Goal: Task Accomplishment & Management: Use online tool/utility

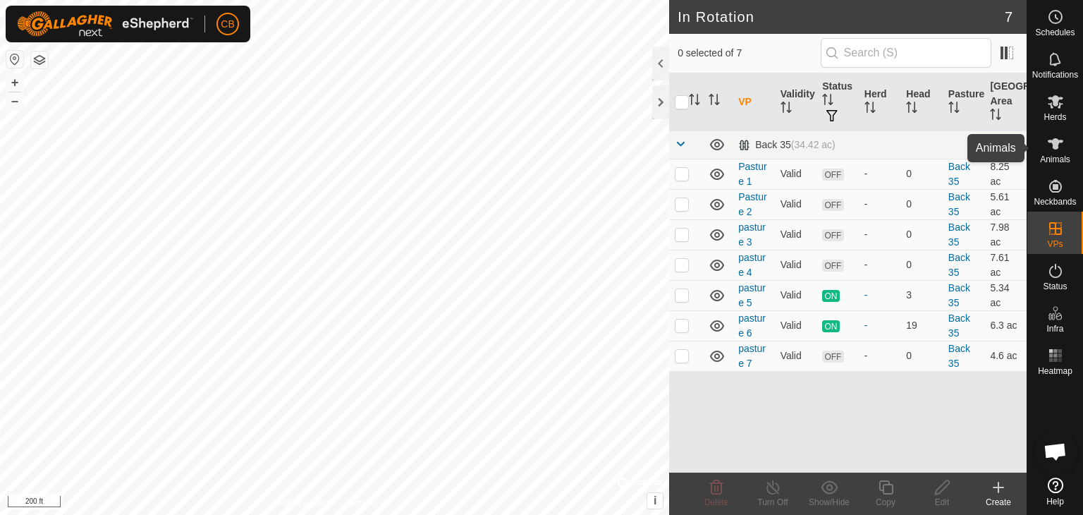
click at [1058, 153] on es-animals-svg-icon at bounding box center [1055, 144] width 25 height 23
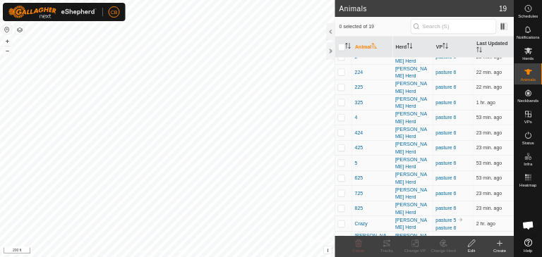
scroll to position [186, 0]
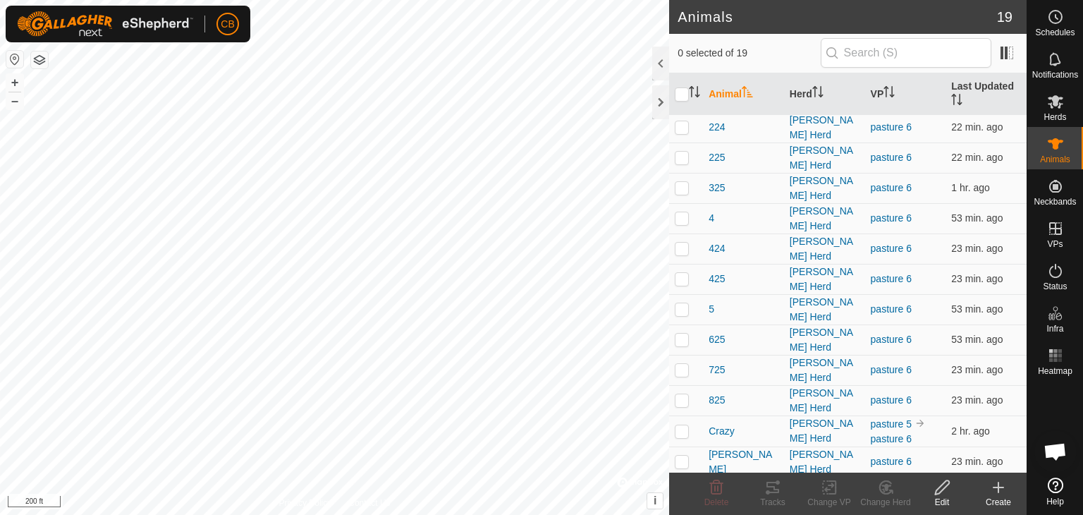
click at [680, 486] on p-checkbox at bounding box center [682, 491] width 14 height 11
click at [774, 489] on icon at bounding box center [773, 487] width 13 height 11
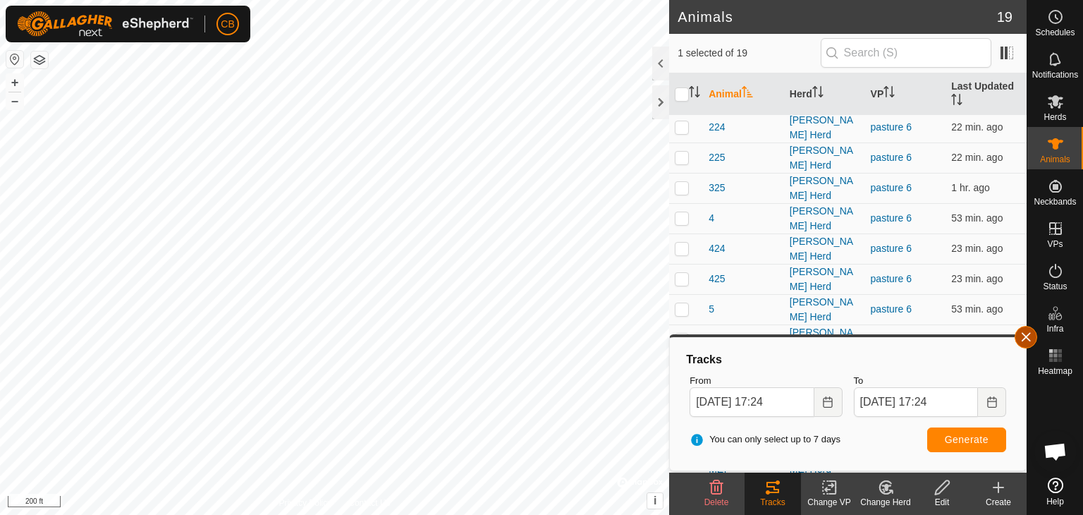
click at [1027, 336] on button "button" at bounding box center [1026, 337] width 23 height 23
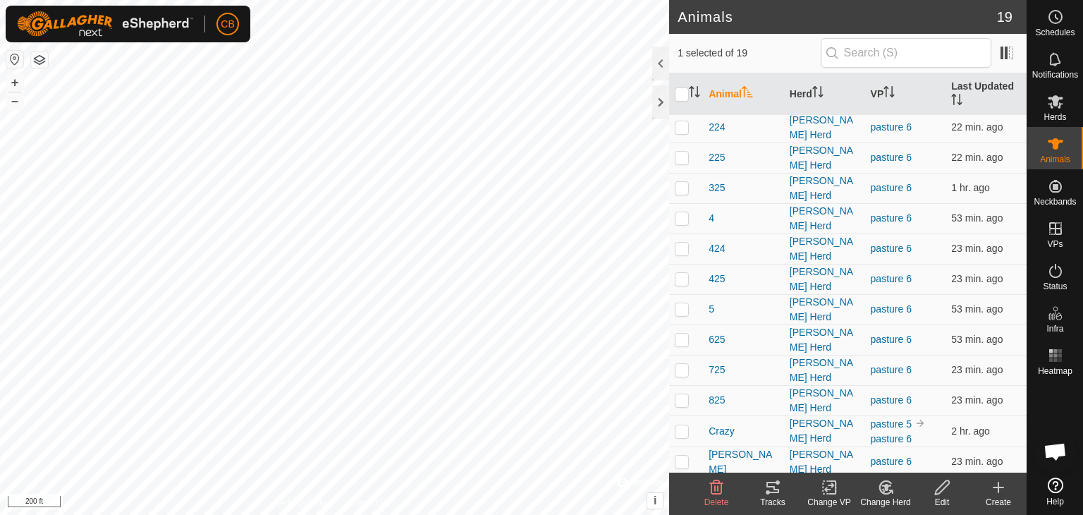
click at [680, 486] on p-checkbox at bounding box center [682, 491] width 14 height 11
checkbox input "false"
click at [684, 456] on p-checkbox at bounding box center [682, 461] width 14 height 11
click at [779, 486] on icon at bounding box center [773, 487] width 17 height 17
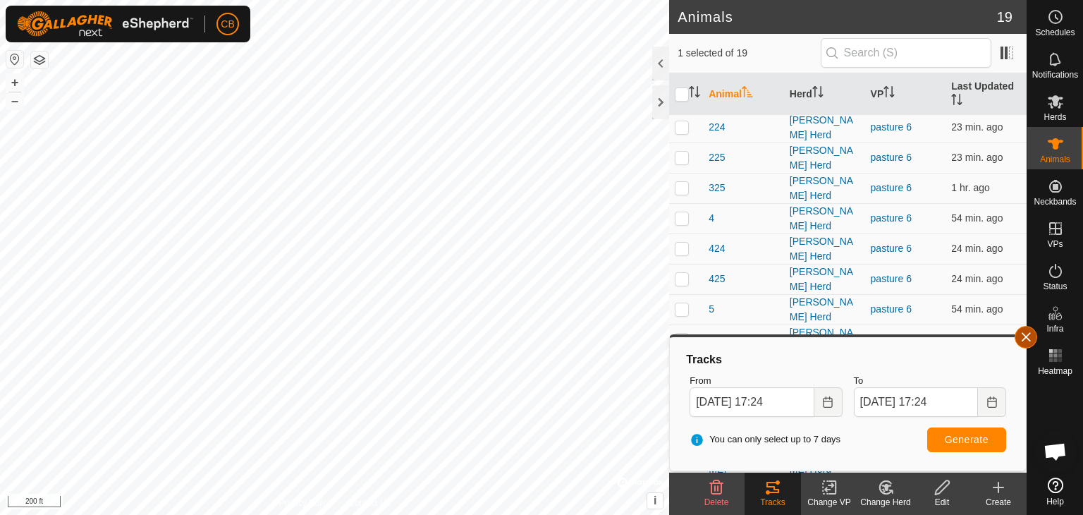
click at [1026, 339] on button "button" at bounding box center [1026, 337] width 23 height 23
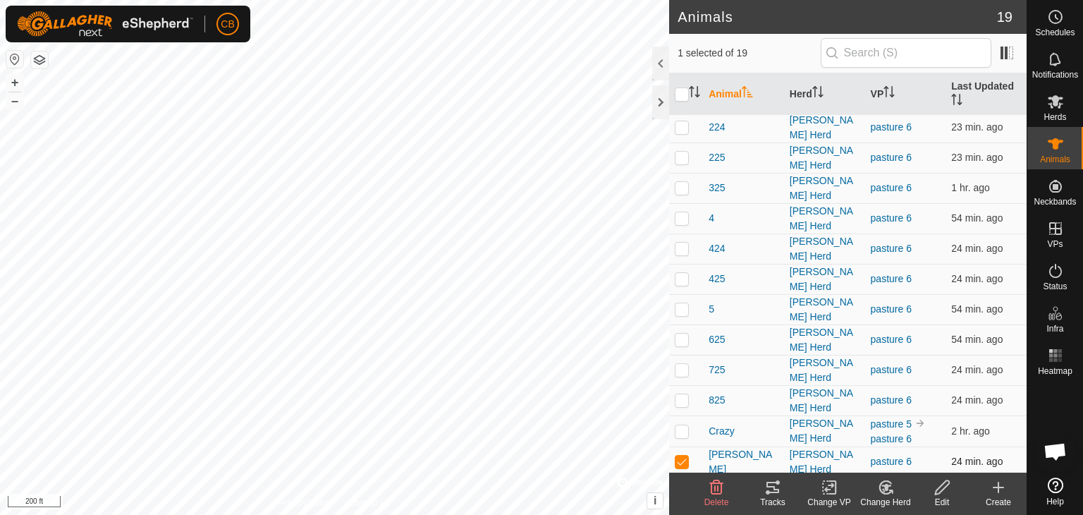
click at [686, 456] on p-checkbox at bounding box center [682, 461] width 14 height 11
checkbox input "false"
click at [683, 425] on p-checkbox at bounding box center [682, 430] width 14 height 11
checkbox input "true"
click at [776, 490] on icon at bounding box center [773, 487] width 13 height 11
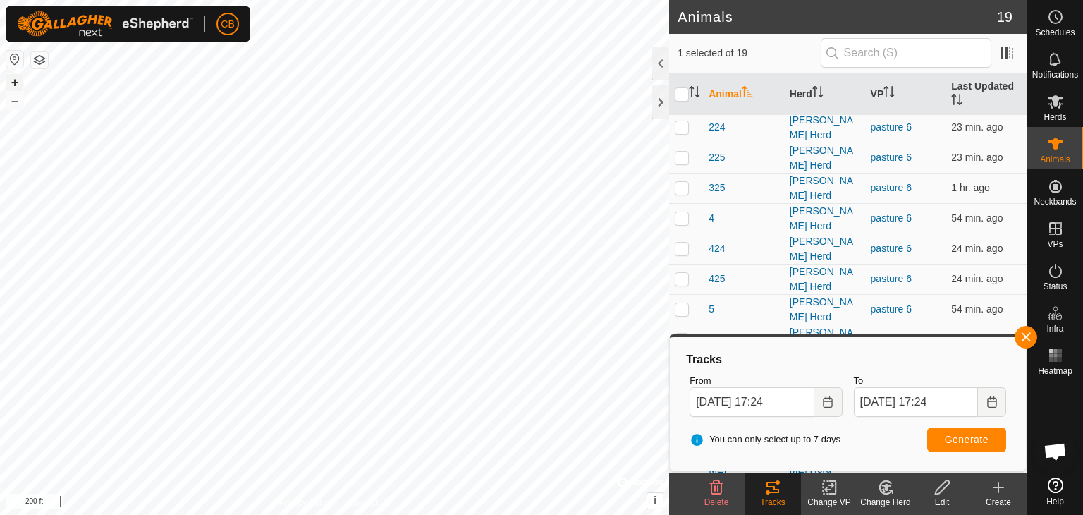
click at [14, 85] on button "+" at bounding box center [14, 82] width 17 height 17
click at [6, 74] on button "+" at bounding box center [14, 82] width 17 height 17
drag, startPoint x: 23, startPoint y: 102, endPoint x: 659, endPoint y: 99, distance: 636.3
click at [659, 99] on div at bounding box center [660, 102] width 17 height 34
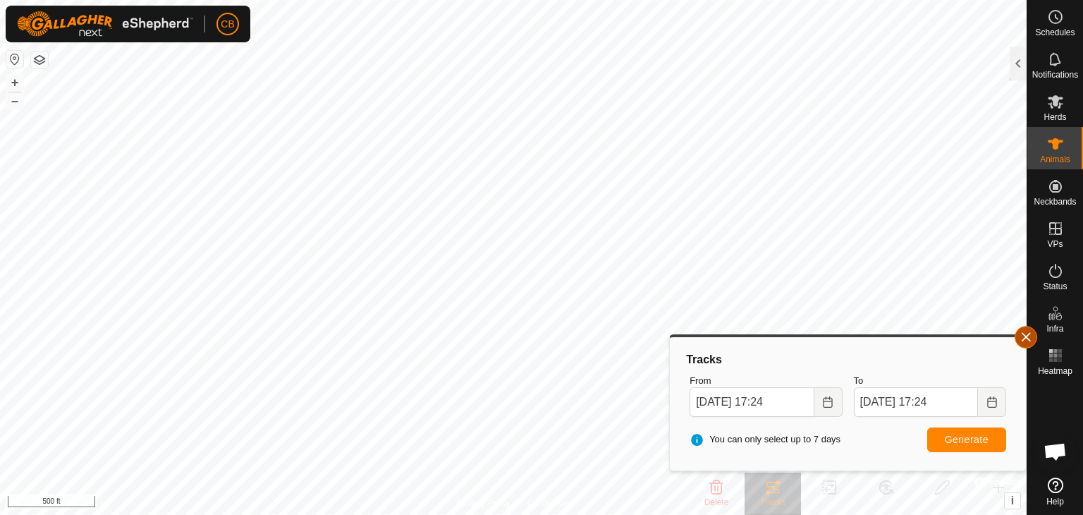
click at [1033, 335] on button "button" at bounding box center [1026, 337] width 23 height 23
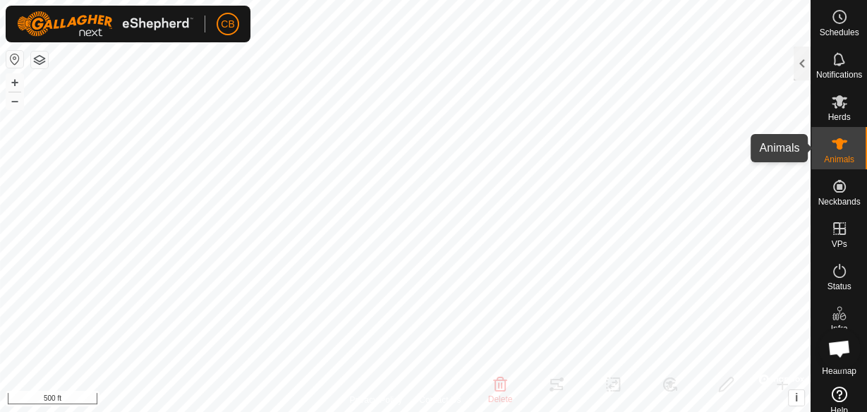
click at [836, 155] on span "Animals" at bounding box center [839, 159] width 30 height 8
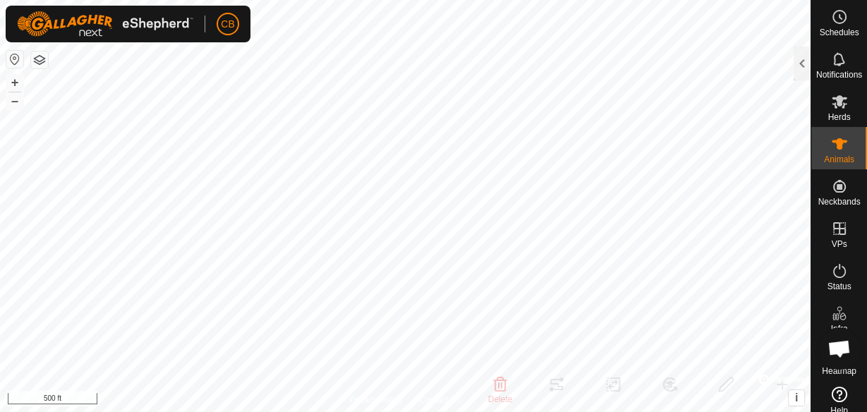
click at [837, 145] on icon at bounding box center [840, 143] width 16 height 11
click at [803, 68] on div at bounding box center [802, 64] width 17 height 34
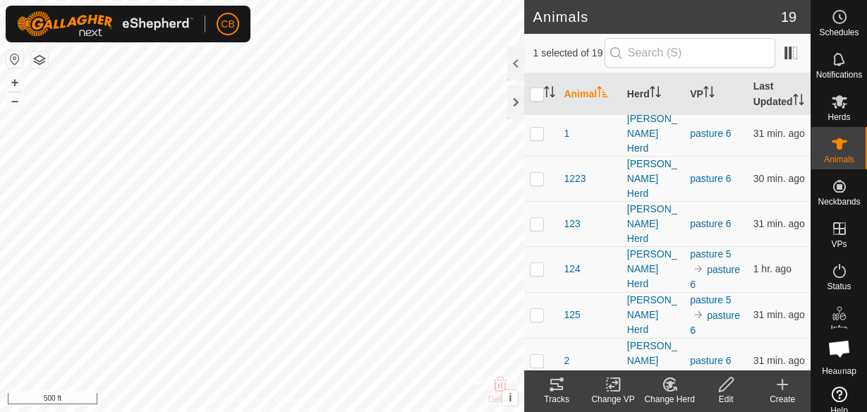
scroll to position [0, 0]
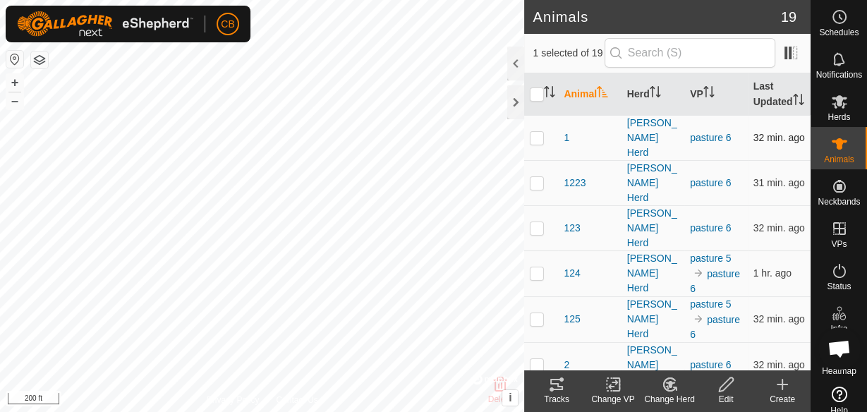
click at [535, 143] on p-checkbox at bounding box center [537, 137] width 14 height 11
checkbox input "true"
click at [835, 148] on icon at bounding box center [840, 143] width 16 height 11
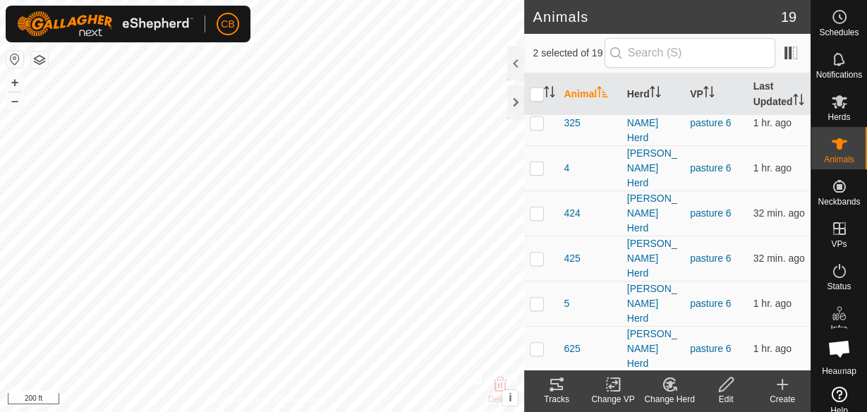
scroll to position [378, 0]
checkbox input "false"
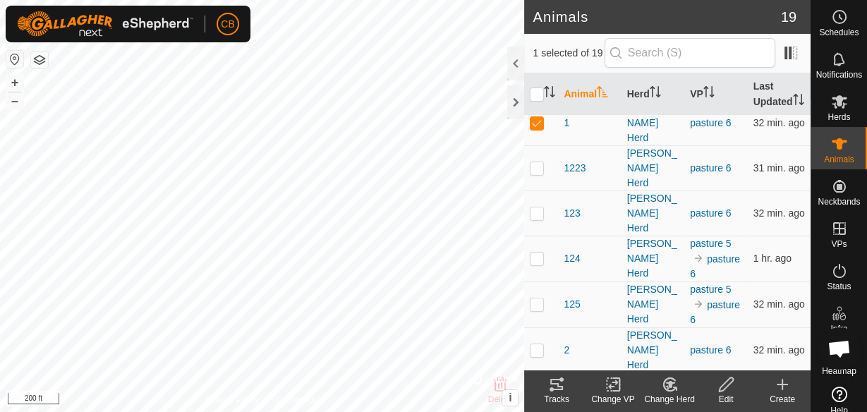
scroll to position [0, 0]
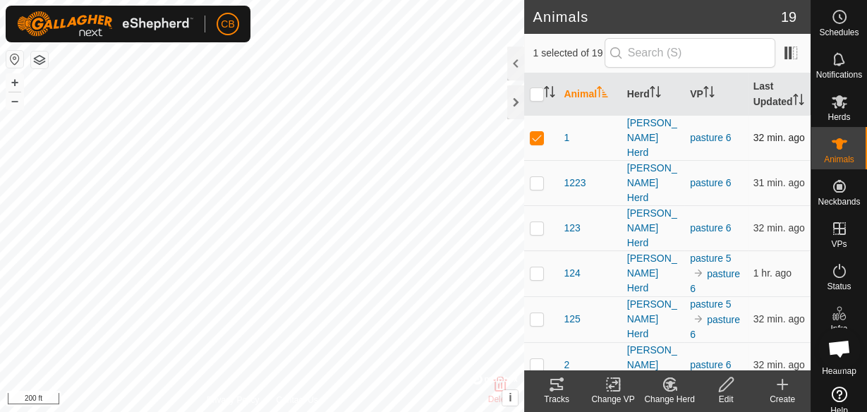
click at [540, 142] on p-checkbox at bounding box center [537, 137] width 14 height 11
checkbox input "false"
click at [835, 99] on icon at bounding box center [840, 101] width 16 height 13
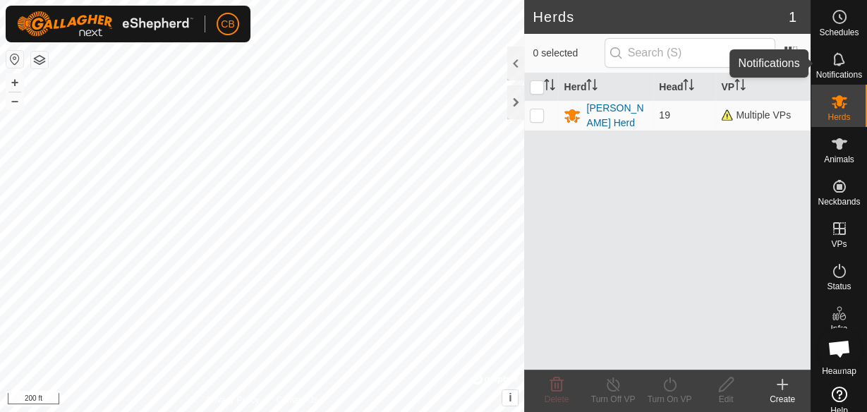
click at [834, 68] on es-notification-svg-icon at bounding box center [839, 59] width 25 height 23
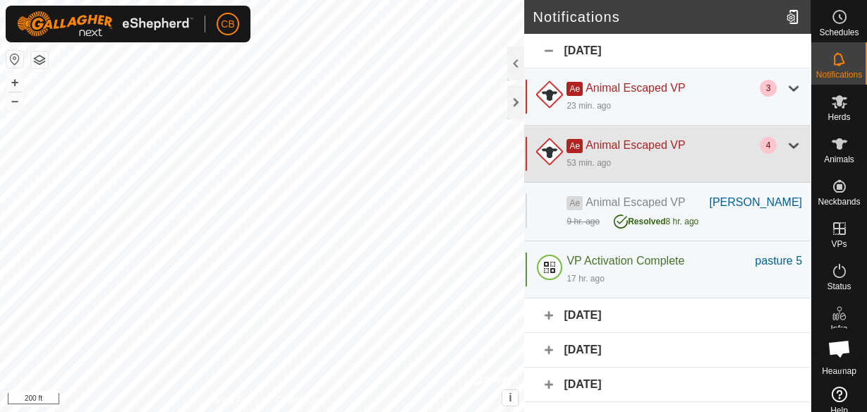
click at [787, 144] on div at bounding box center [793, 145] width 17 height 17
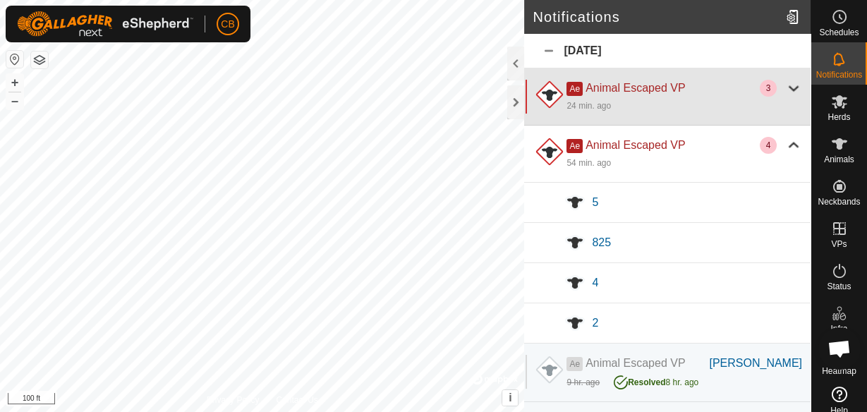
click at [785, 84] on div at bounding box center [793, 88] width 17 height 17
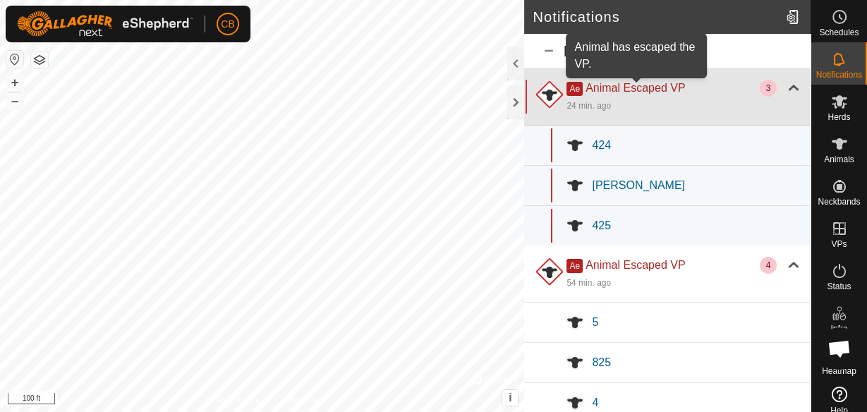
click at [649, 92] on span "Animal Escaped VP" at bounding box center [634, 88] width 99 height 12
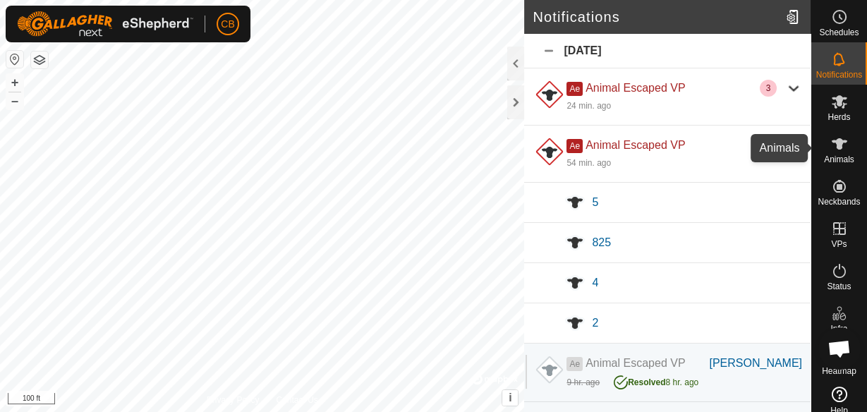
click at [836, 148] on icon at bounding box center [840, 143] width 16 height 11
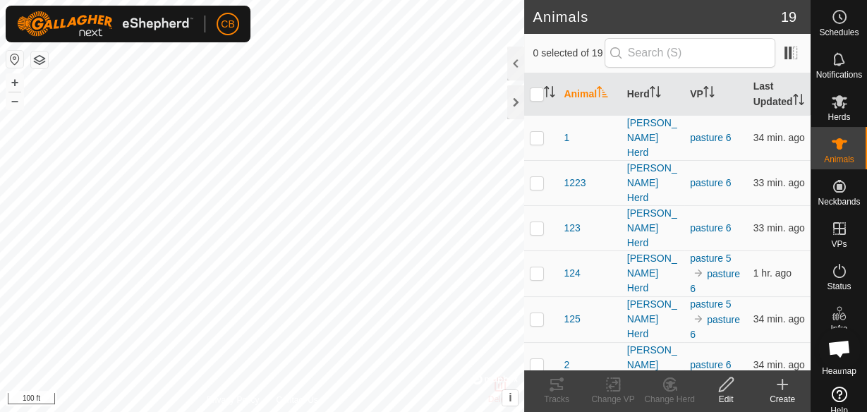
click at [839, 355] on span "Open chat" at bounding box center [838, 350] width 23 height 20
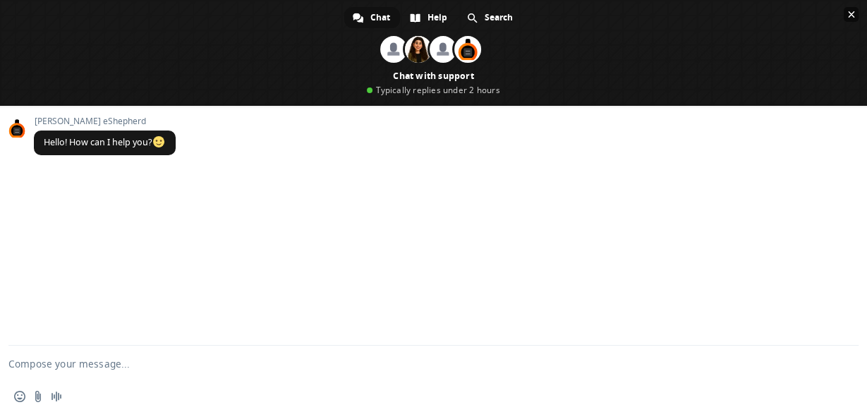
click at [854, 14] on span "Close chat" at bounding box center [851, 14] width 7 height 9
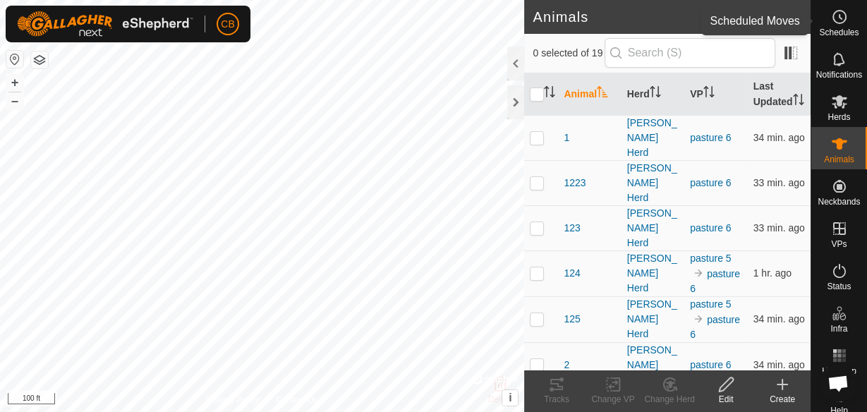
click at [831, 23] on icon at bounding box center [839, 16] width 17 height 17
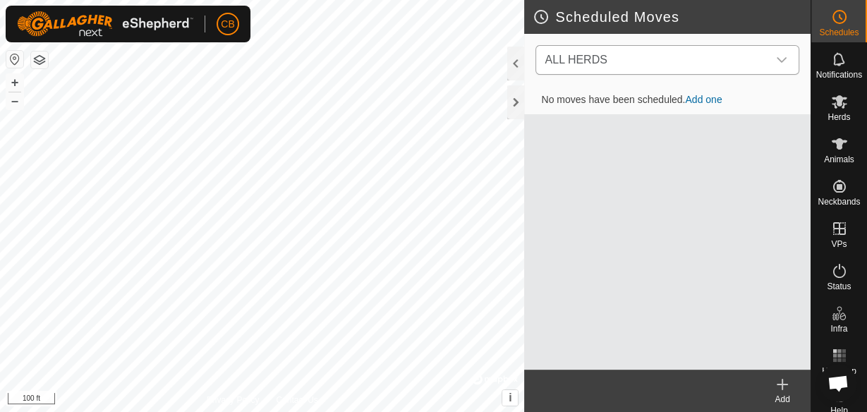
click at [780, 58] on icon "dropdown trigger" at bounding box center [781, 59] width 11 height 11
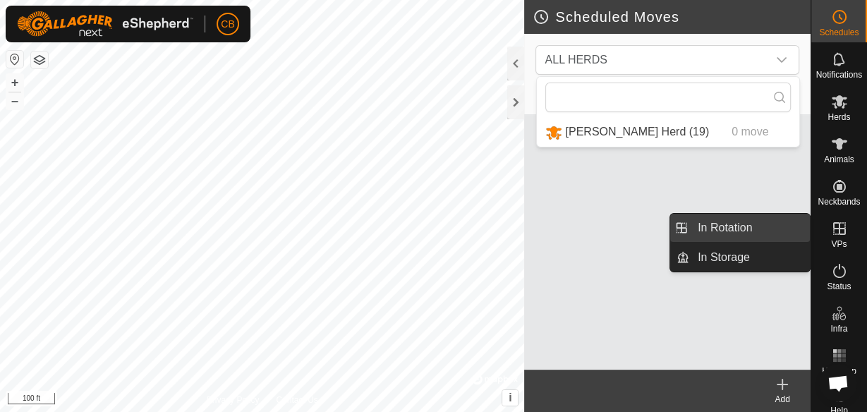
click at [779, 230] on link "In Rotation" at bounding box center [749, 228] width 121 height 28
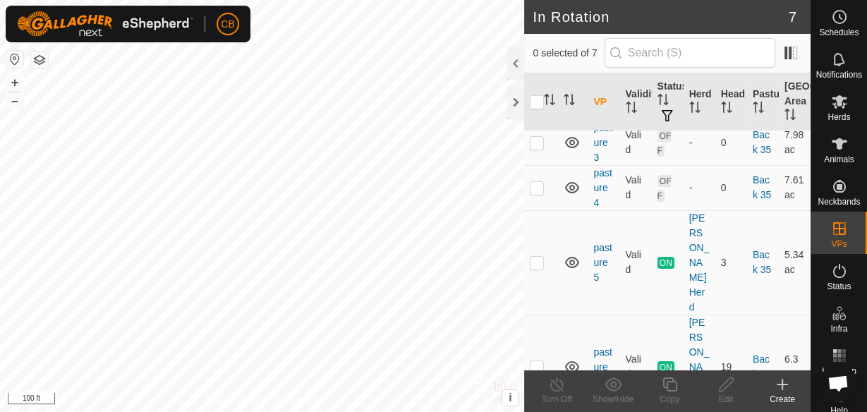
scroll to position [133, 0]
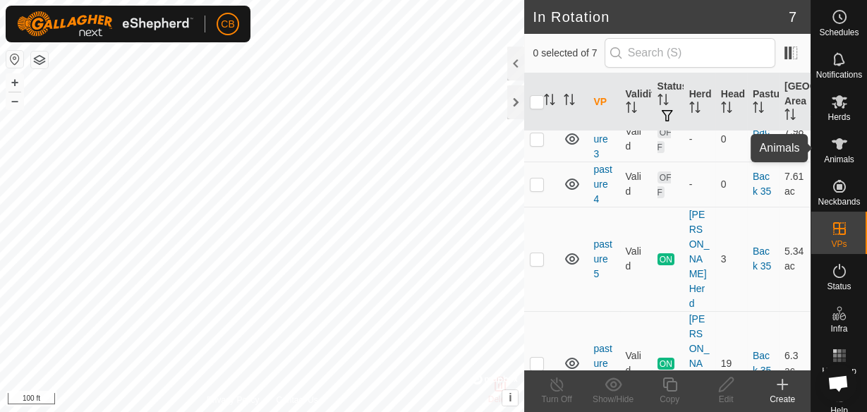
click at [837, 146] on icon at bounding box center [839, 143] width 17 height 17
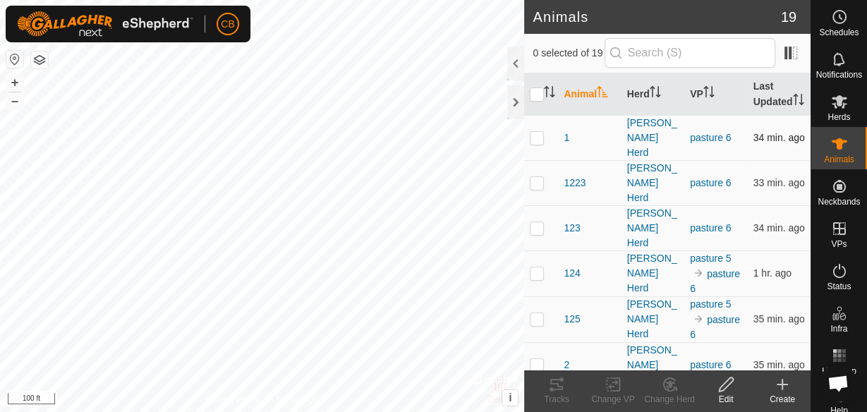
click at [535, 143] on p-checkbox at bounding box center [537, 137] width 14 height 11
click at [561, 393] on div "Tracks" at bounding box center [556, 399] width 56 height 13
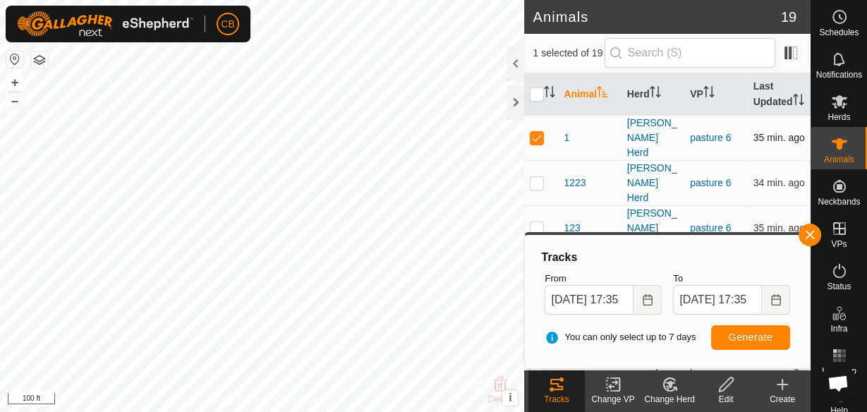
click at [537, 143] on p-checkbox at bounding box center [537, 137] width 14 height 11
checkbox input "false"
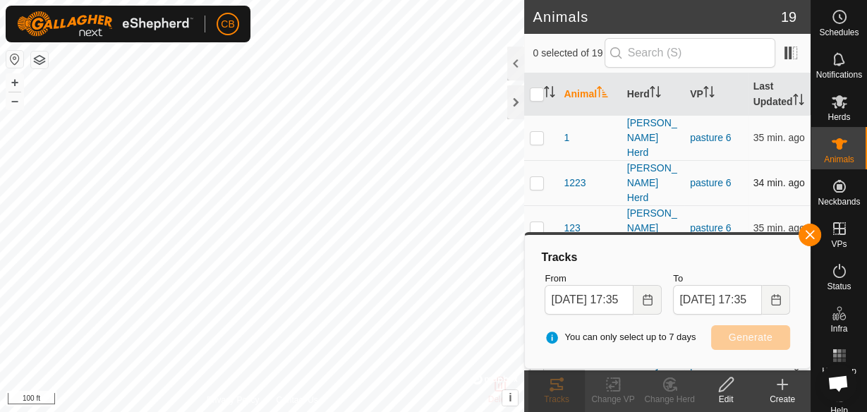
click at [538, 177] on p-checkbox at bounding box center [537, 182] width 14 height 11
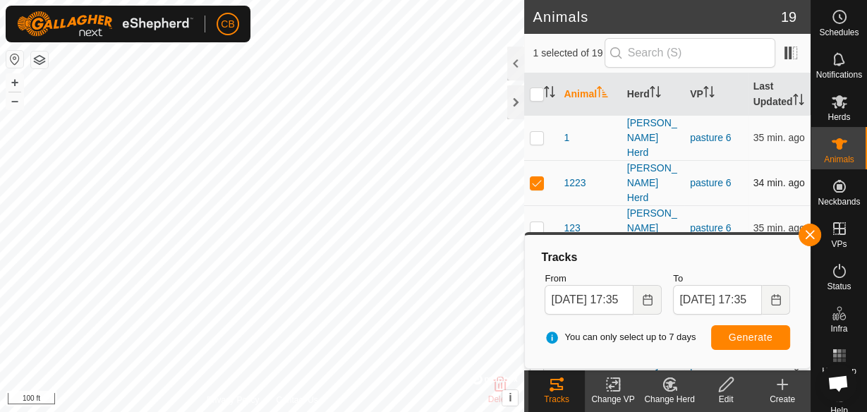
click at [537, 177] on p-checkbox at bounding box center [537, 182] width 14 height 11
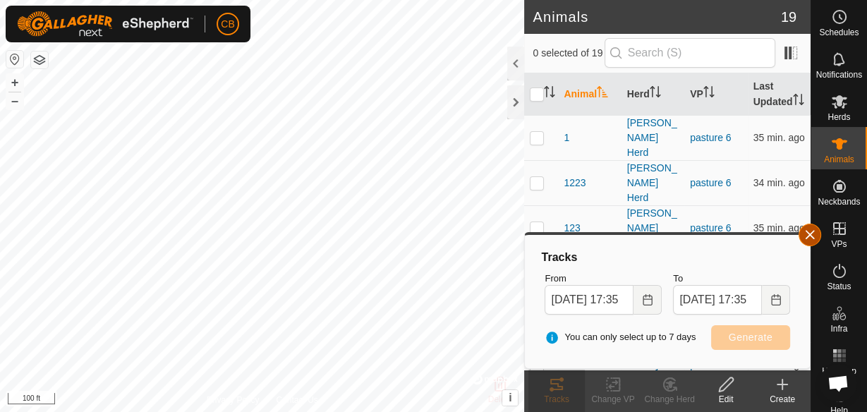
click at [809, 231] on button "button" at bounding box center [810, 235] width 23 height 23
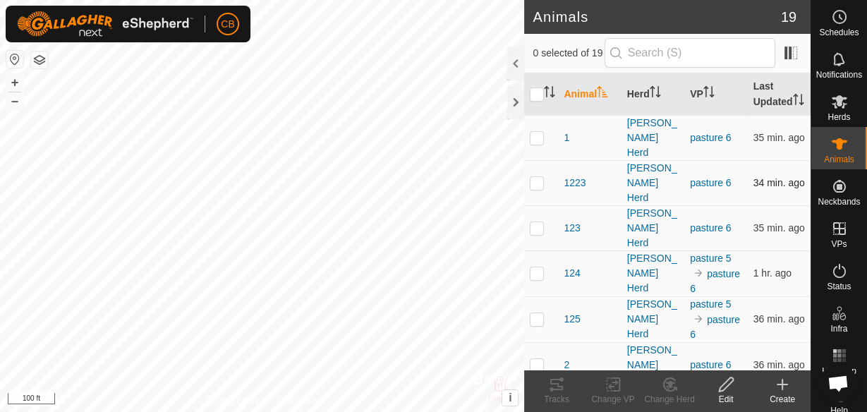
click at [537, 177] on p-checkbox at bounding box center [537, 182] width 14 height 11
click at [559, 385] on icon at bounding box center [556, 384] width 13 height 11
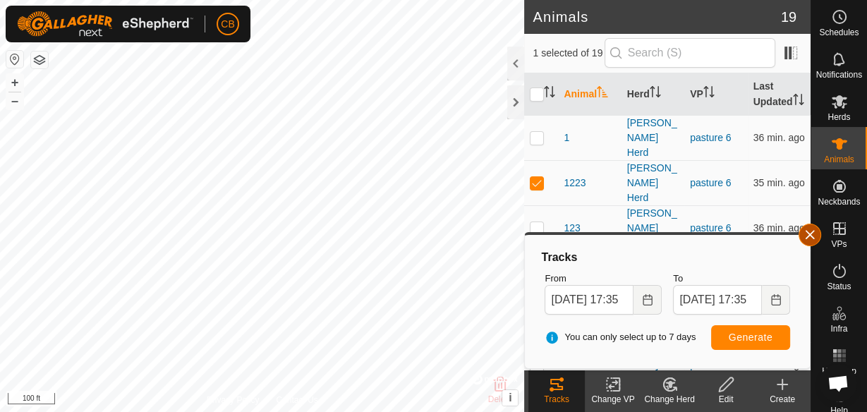
click at [813, 231] on button "button" at bounding box center [810, 235] width 23 height 23
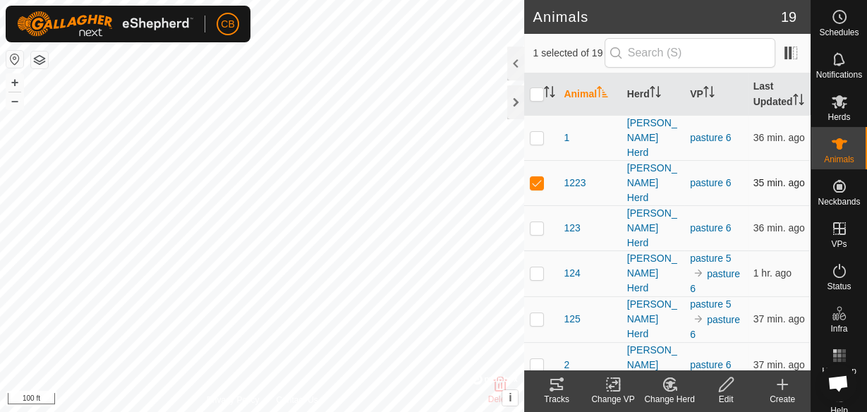
click at [541, 177] on p-checkbox at bounding box center [537, 182] width 14 height 11
checkbox input "false"
click at [538, 222] on p-checkbox at bounding box center [537, 227] width 14 height 11
click at [557, 387] on icon at bounding box center [556, 384] width 17 height 17
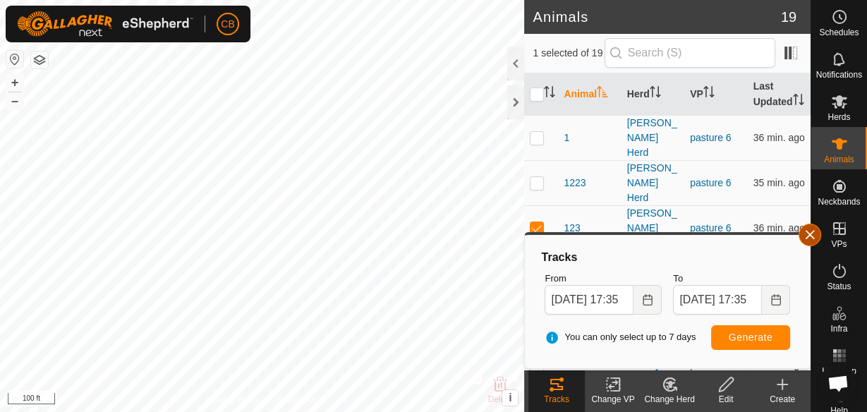
click at [813, 234] on button "button" at bounding box center [810, 235] width 23 height 23
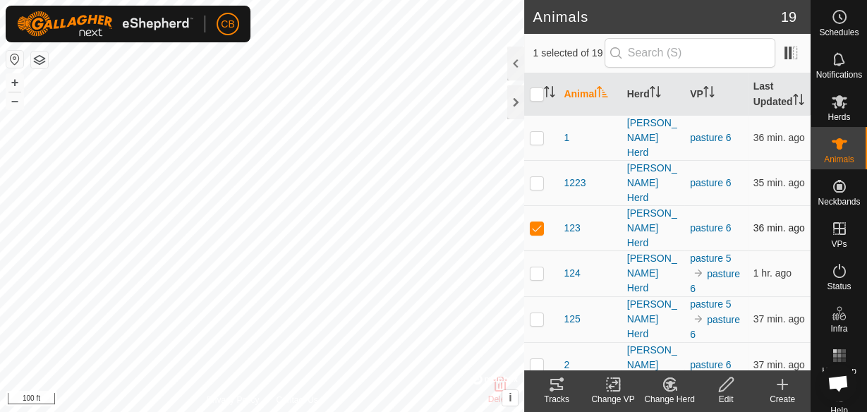
click at [534, 222] on p-checkbox at bounding box center [537, 227] width 14 height 11
checkbox input "false"
click at [535, 267] on p-checkbox at bounding box center [537, 272] width 14 height 11
click at [545, 387] on tracks-svg-icon at bounding box center [556, 384] width 56 height 17
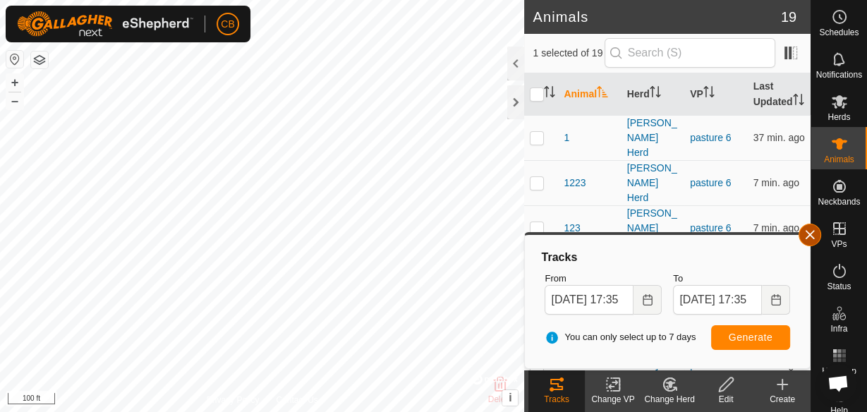
click at [815, 233] on button "button" at bounding box center [810, 235] width 23 height 23
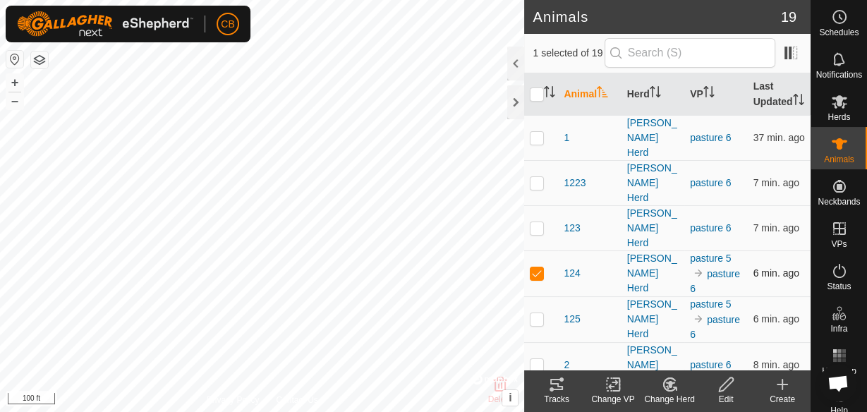
click at [542, 267] on p-checkbox at bounding box center [537, 272] width 14 height 11
checkbox input "false"
click at [536, 359] on p-checkbox at bounding box center [537, 364] width 14 height 11
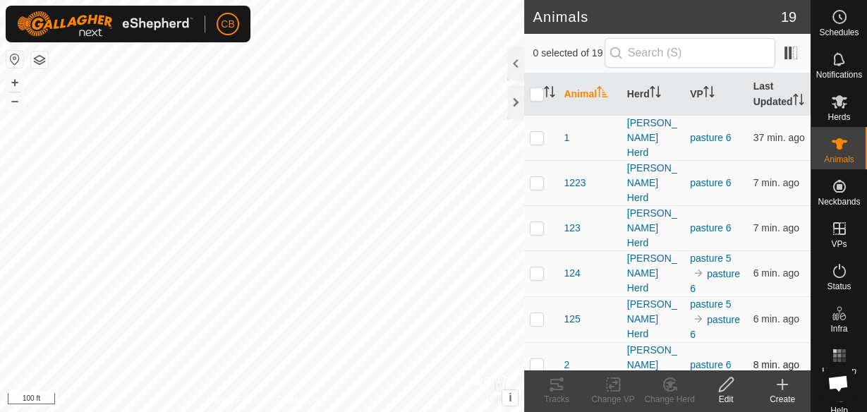
checkbox input "true"
click at [556, 382] on icon at bounding box center [556, 384] width 17 height 17
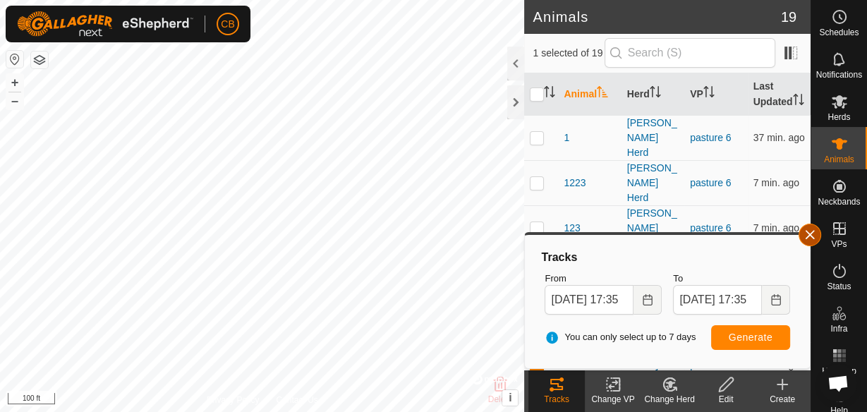
click at [813, 234] on button "button" at bounding box center [810, 235] width 23 height 23
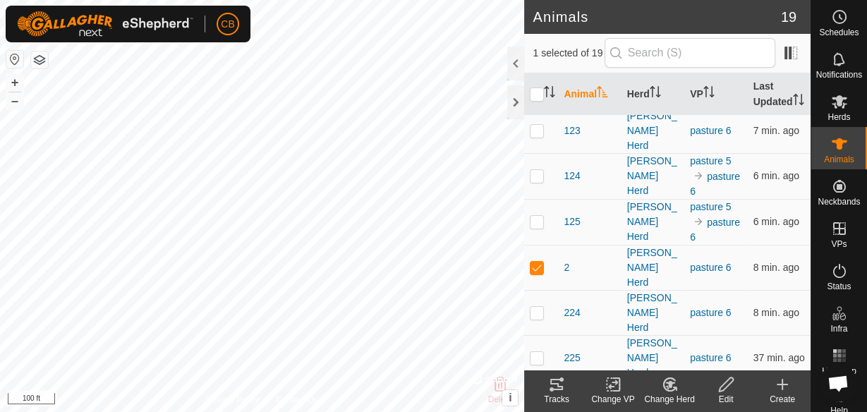
scroll to position [120, 0]
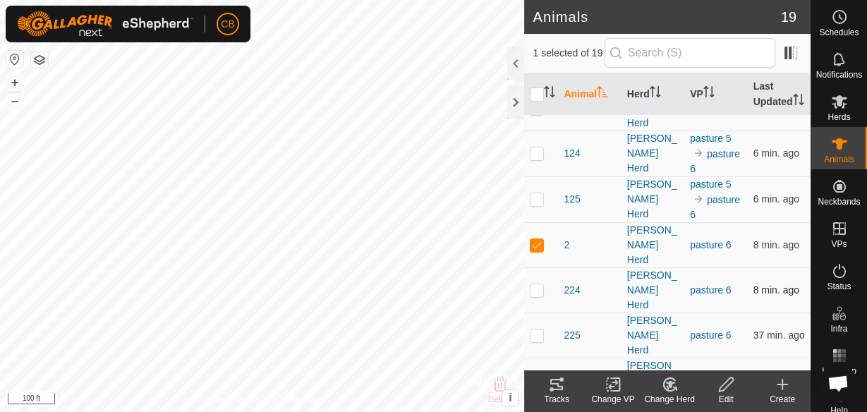
click at [539, 284] on p-checkbox at bounding box center [537, 289] width 14 height 11
checkbox input "true"
click at [535, 239] on p-checkbox at bounding box center [537, 244] width 14 height 11
checkbox input "false"
click at [550, 395] on div "Tracks" at bounding box center [556, 399] width 56 height 13
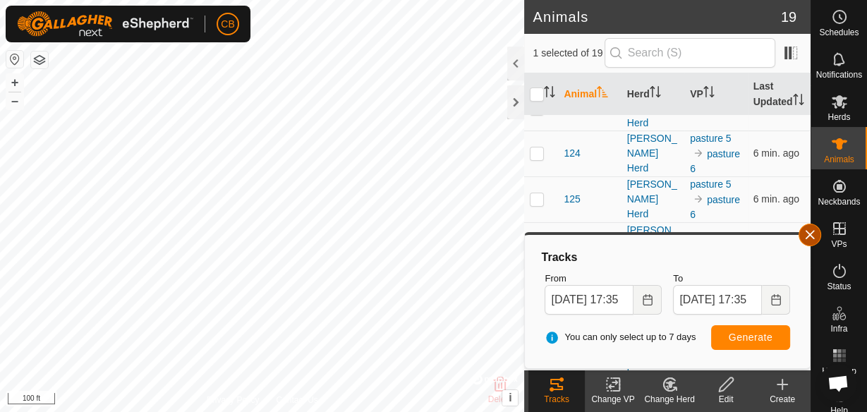
click at [812, 234] on button "button" at bounding box center [810, 235] width 23 height 23
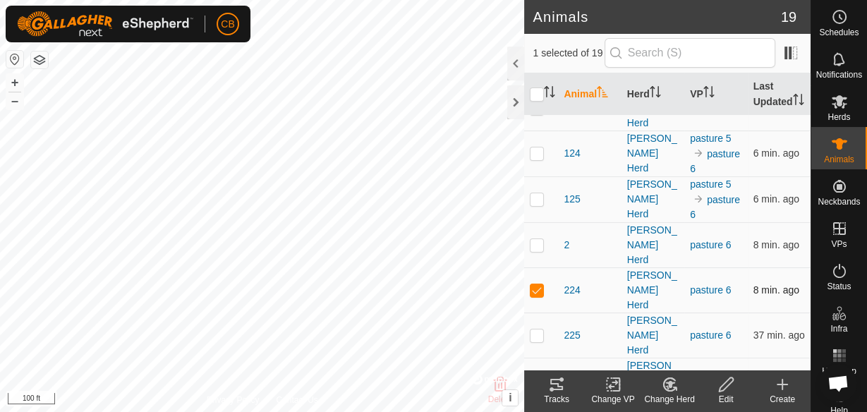
click at [537, 284] on p-checkbox at bounding box center [537, 289] width 14 height 11
checkbox input "false"
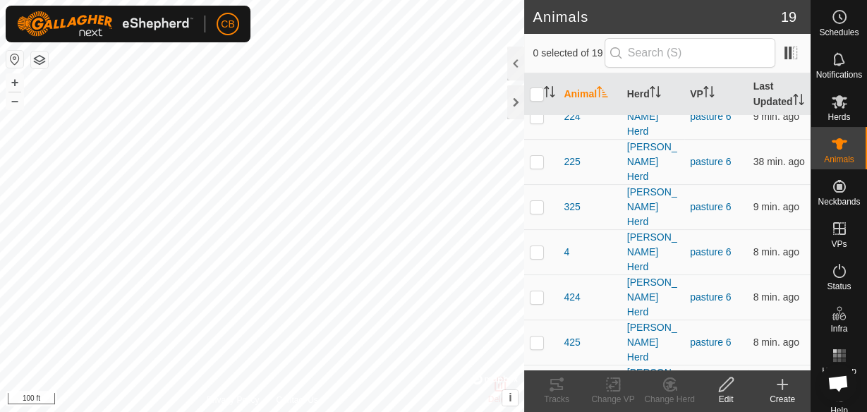
scroll to position [316, 0]
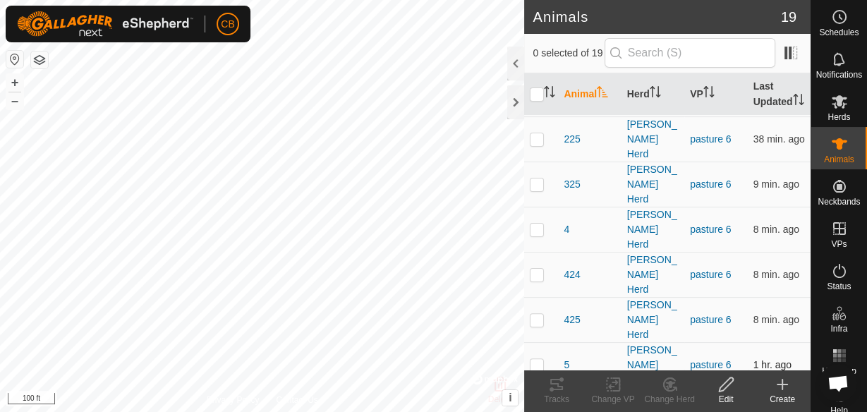
click at [538, 359] on p-checkbox at bounding box center [537, 364] width 14 height 11
checkbox input "true"
click at [559, 387] on icon at bounding box center [556, 384] width 13 height 11
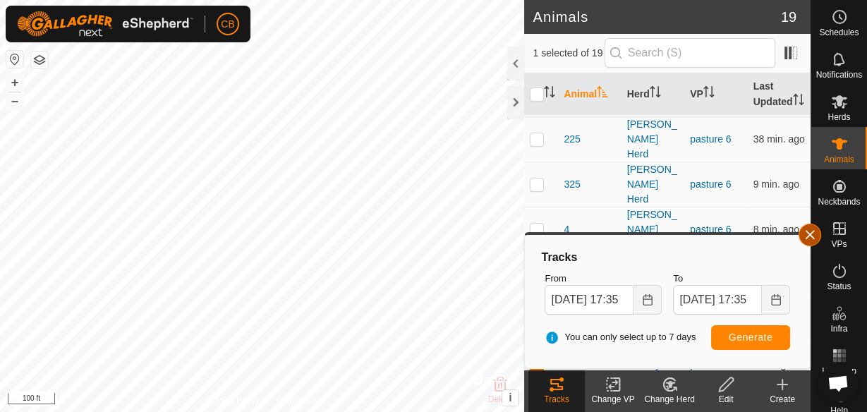
click at [806, 230] on button "button" at bounding box center [810, 235] width 23 height 23
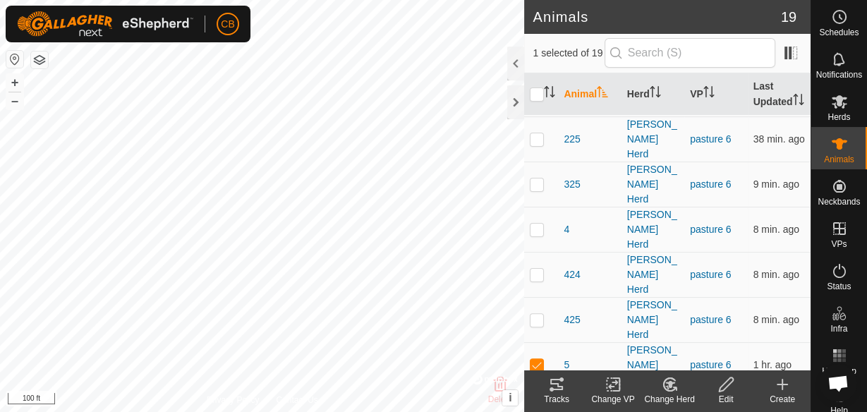
checkbox input "true"
click at [538, 359] on p-checkbox at bounding box center [537, 364] width 14 height 11
checkbox input "false"
click at [554, 383] on icon at bounding box center [556, 384] width 13 height 11
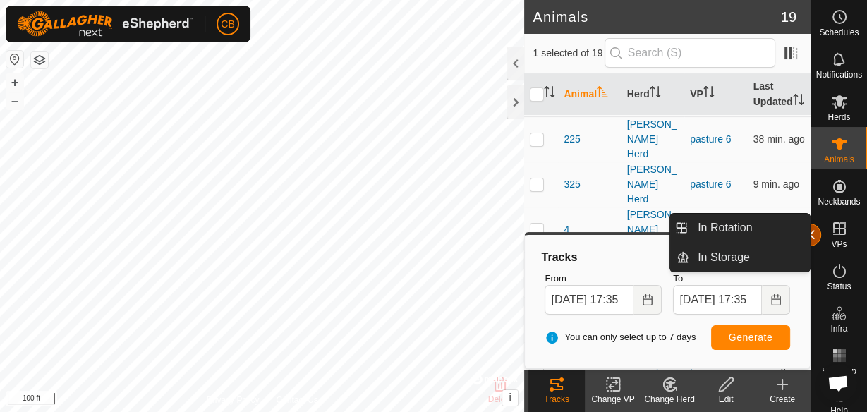
click at [811, 236] on button "button" at bounding box center [810, 235] width 23 height 23
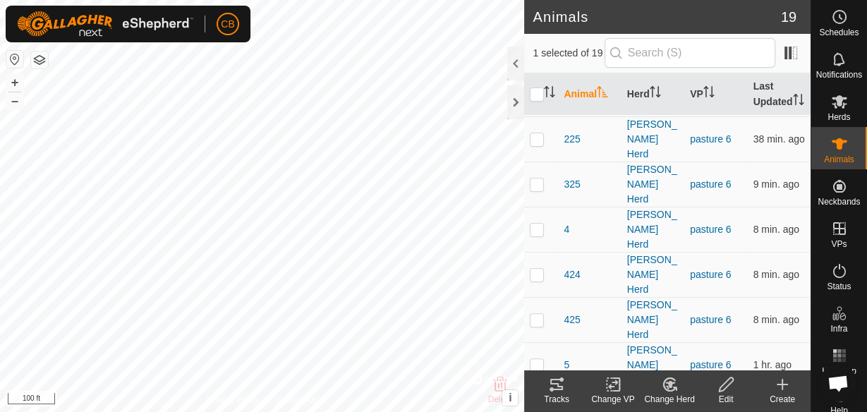
checkbox input "false"
click at [553, 381] on icon at bounding box center [556, 384] width 17 height 17
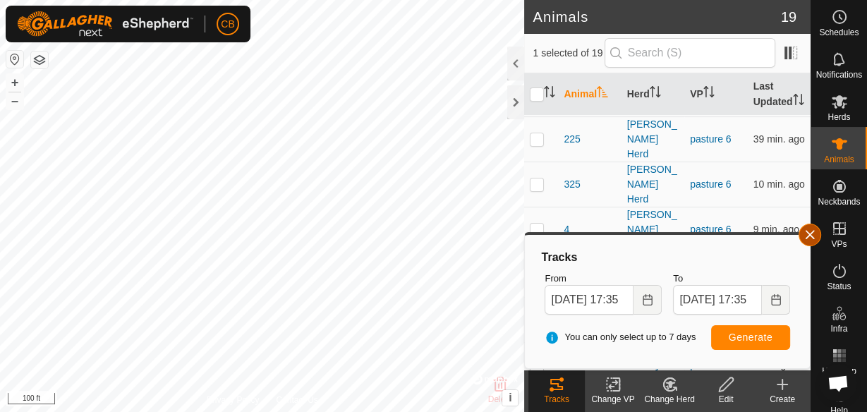
click at [800, 233] on button "button" at bounding box center [810, 235] width 23 height 23
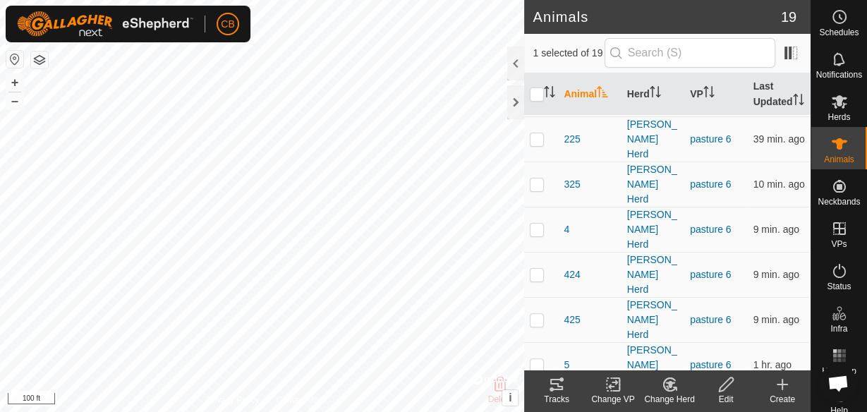
checkbox input "false"
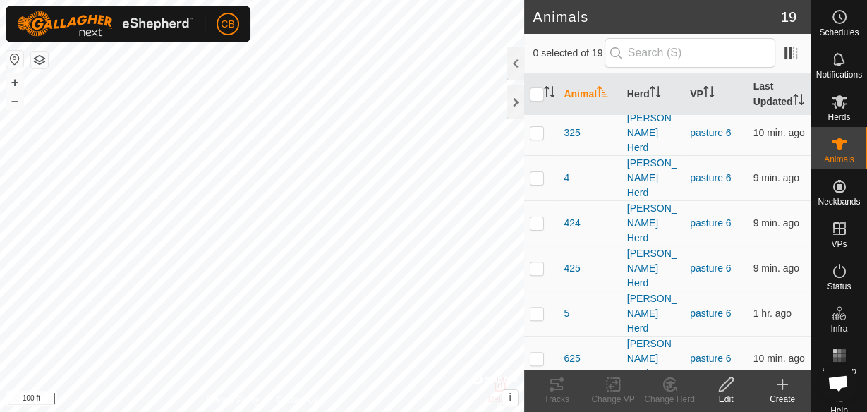
scroll to position [378, 0]
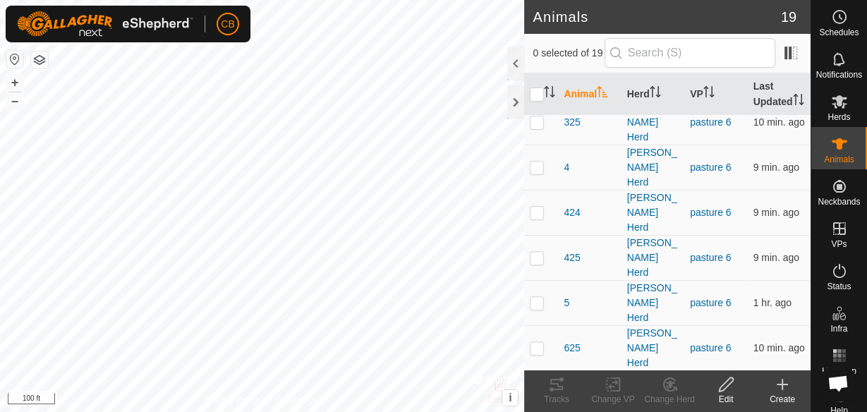
checkbox input "true"
click at [558, 393] on div "Tracks" at bounding box center [556, 399] width 56 height 13
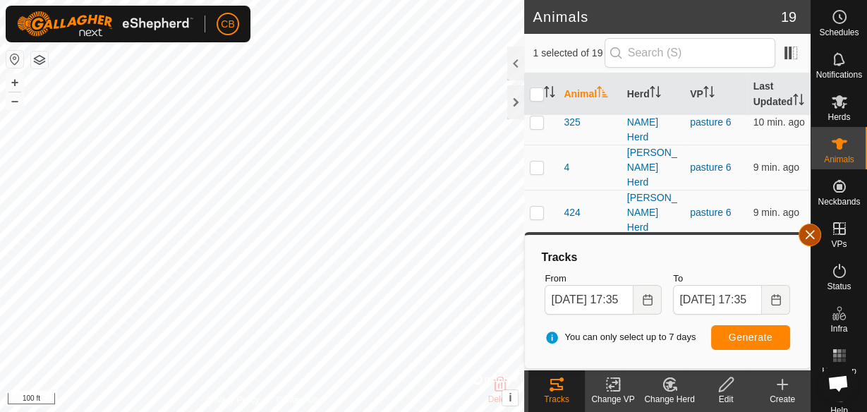
click at [811, 230] on button "button" at bounding box center [810, 235] width 23 height 23
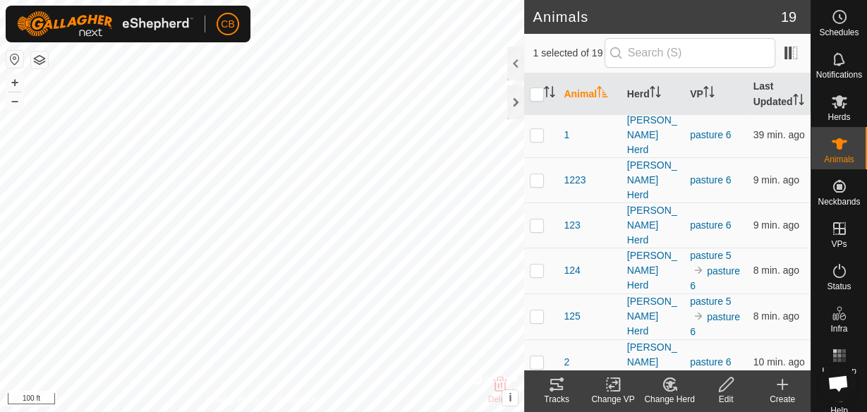
scroll to position [0, 0]
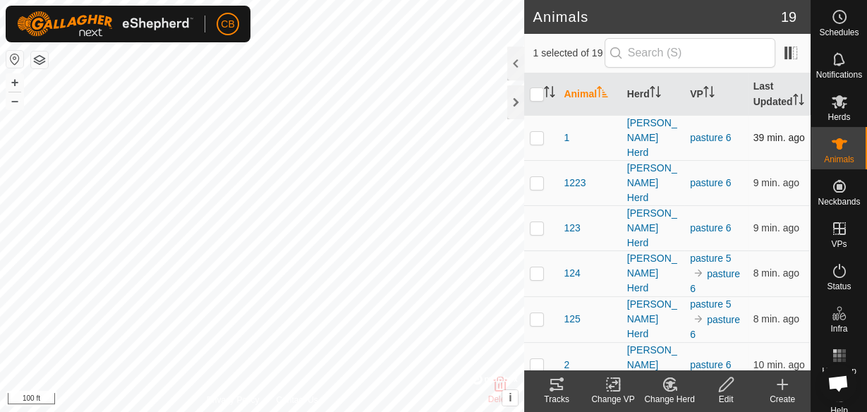
click at [537, 143] on p-checkbox at bounding box center [537, 137] width 14 height 11
checkbox input "true"
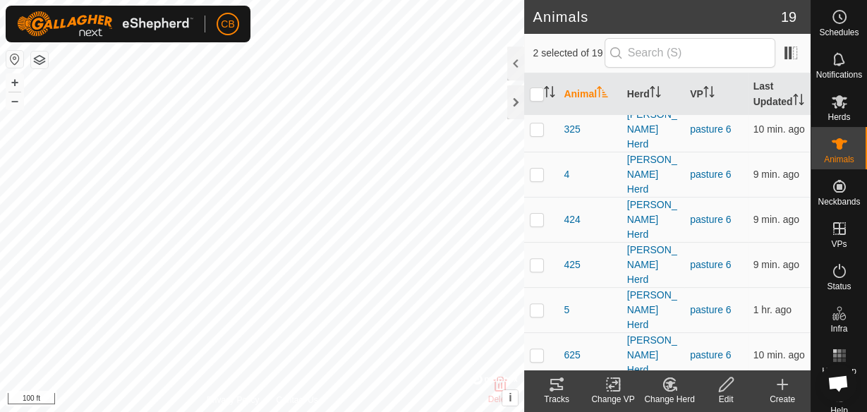
scroll to position [378, 0]
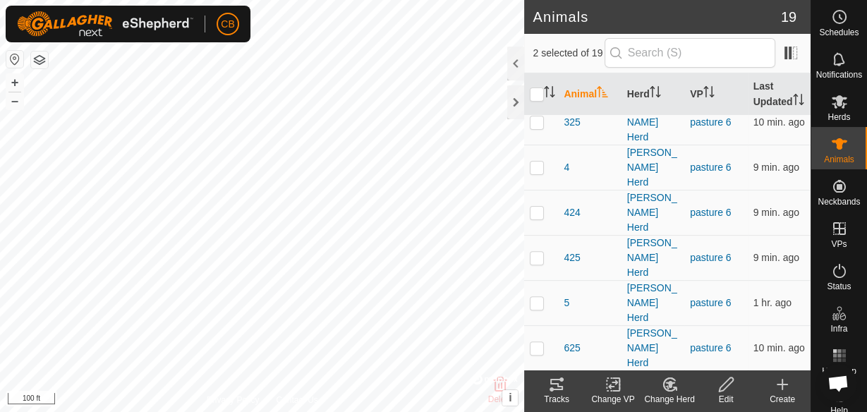
checkbox input "false"
click at [557, 387] on icon at bounding box center [556, 384] width 17 height 17
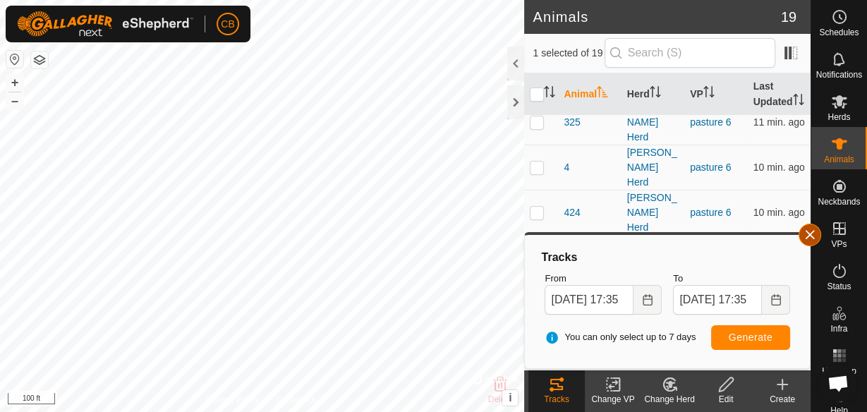
click at [808, 231] on button "button" at bounding box center [810, 235] width 23 height 23
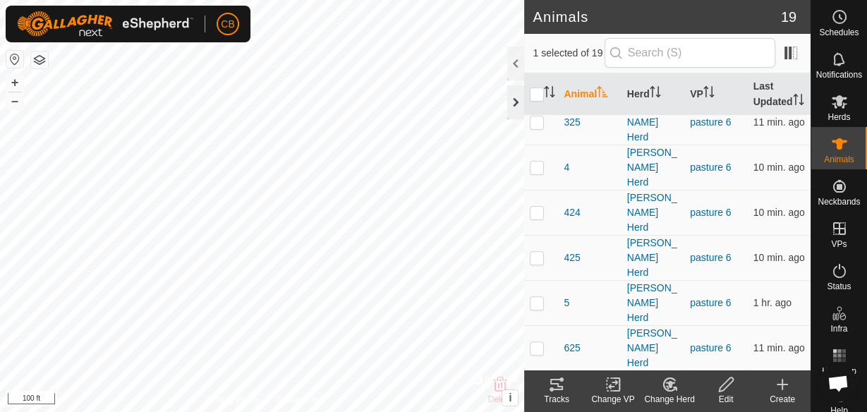
click at [515, 100] on div at bounding box center [515, 102] width 17 height 34
